Goal: Check status: Check status

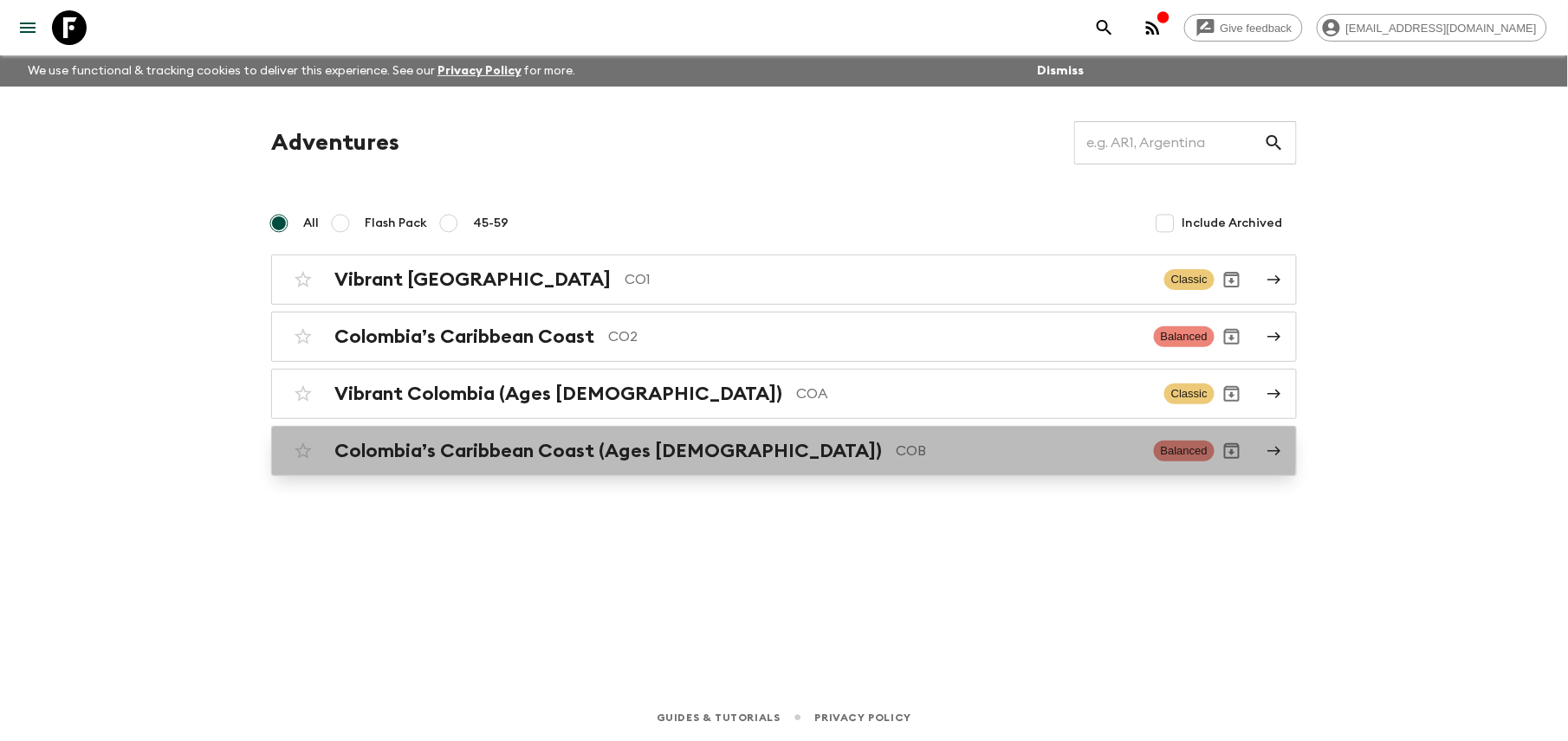
click at [494, 438] on div "Colombia’s Caribbean Coast (Ages [DEMOGRAPHIC_DATA]) COB Balanced" at bounding box center [750, 451] width 929 height 34
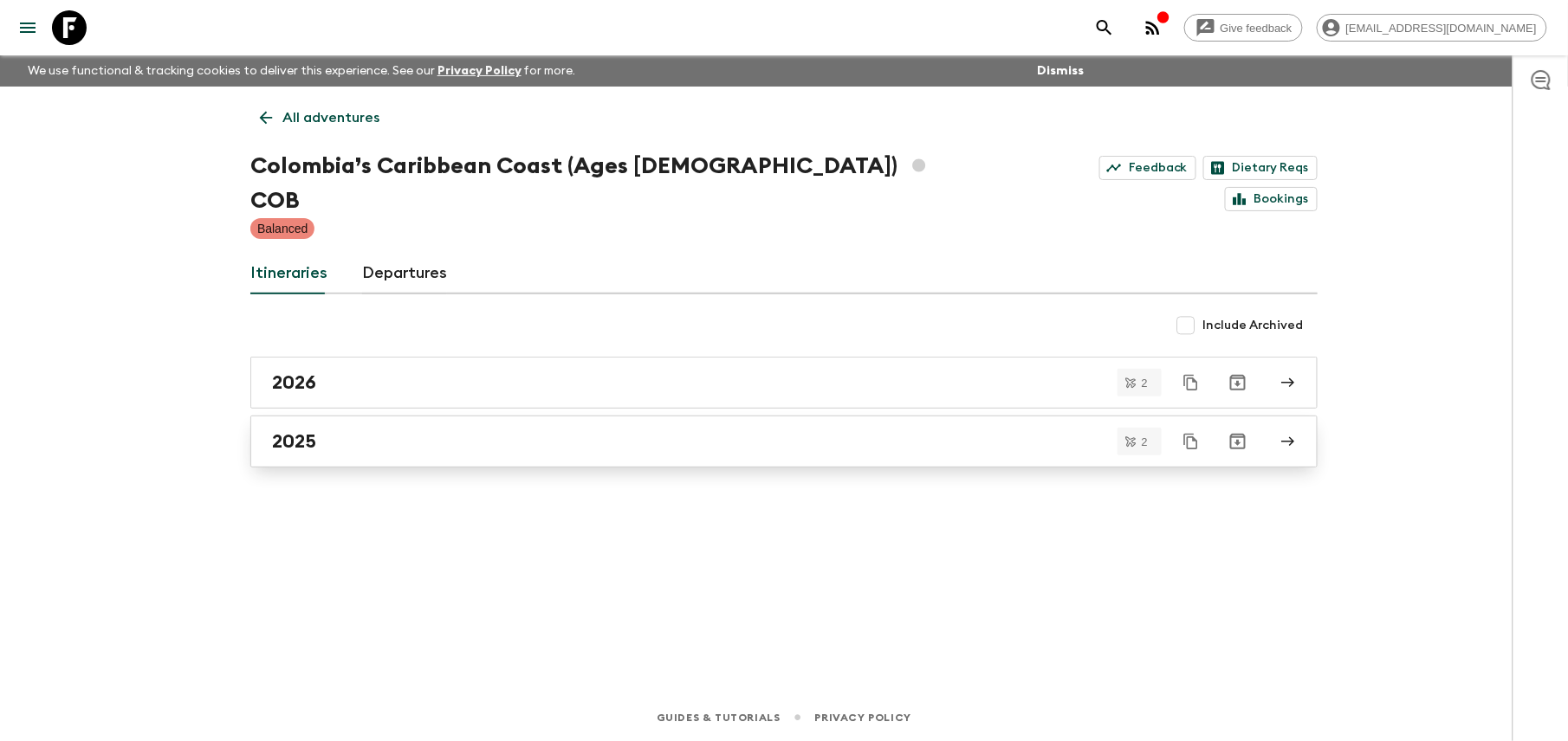
click at [495, 431] on div "2025" at bounding box center [767, 442] width 991 height 23
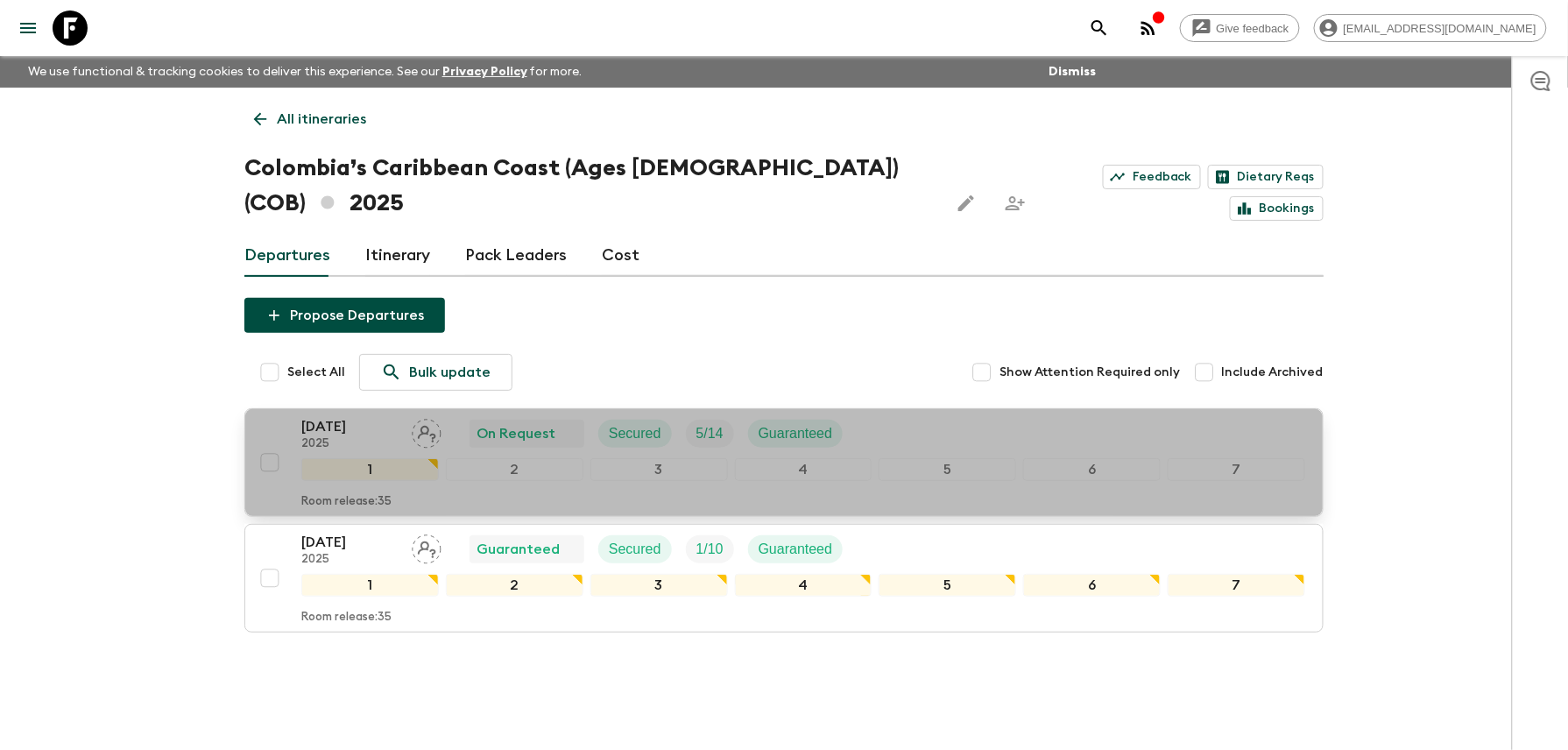
click at [320, 417] on p "[DATE]" at bounding box center [349, 427] width 96 height 21
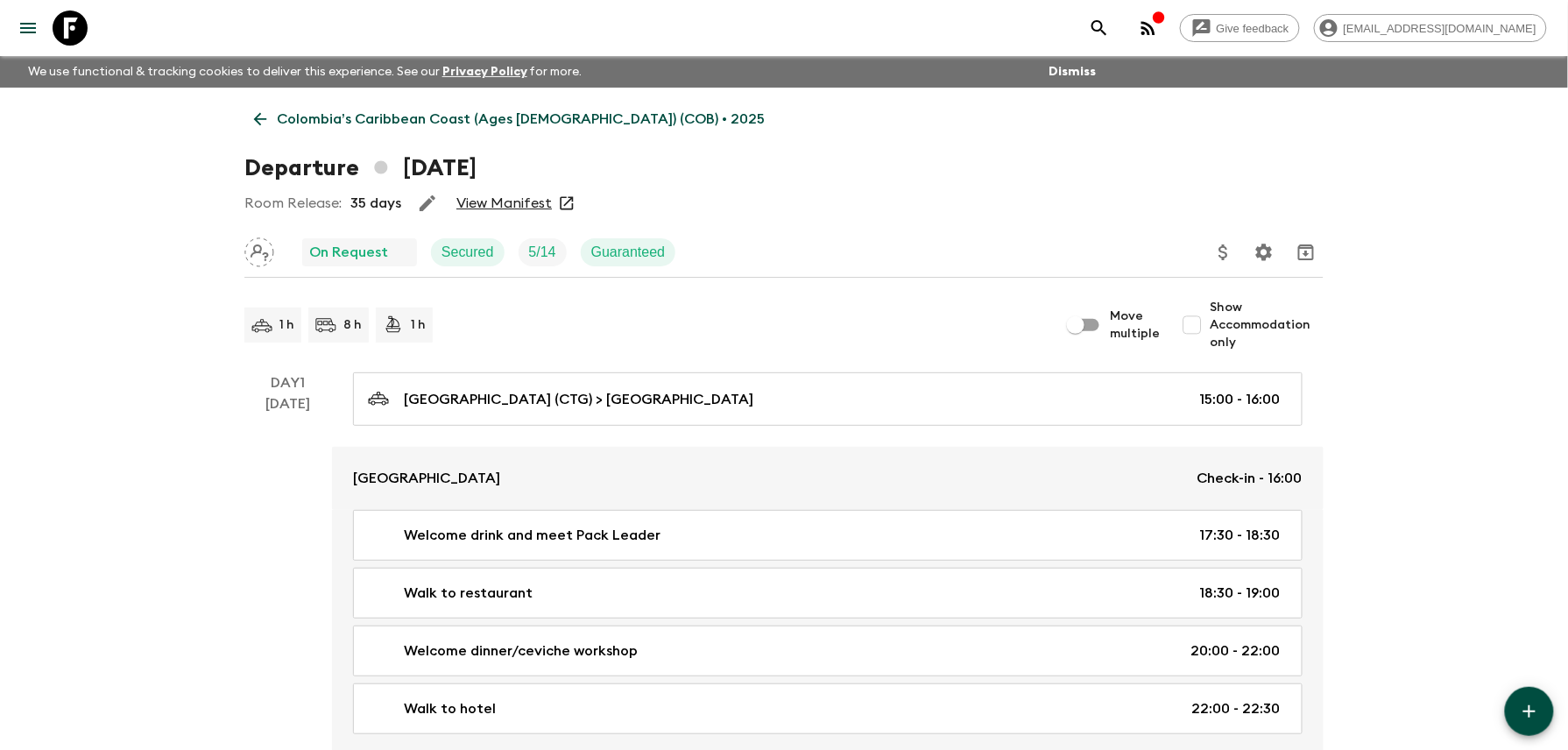
click at [507, 203] on link "View Manifest" at bounding box center [504, 203] width 96 height 17
